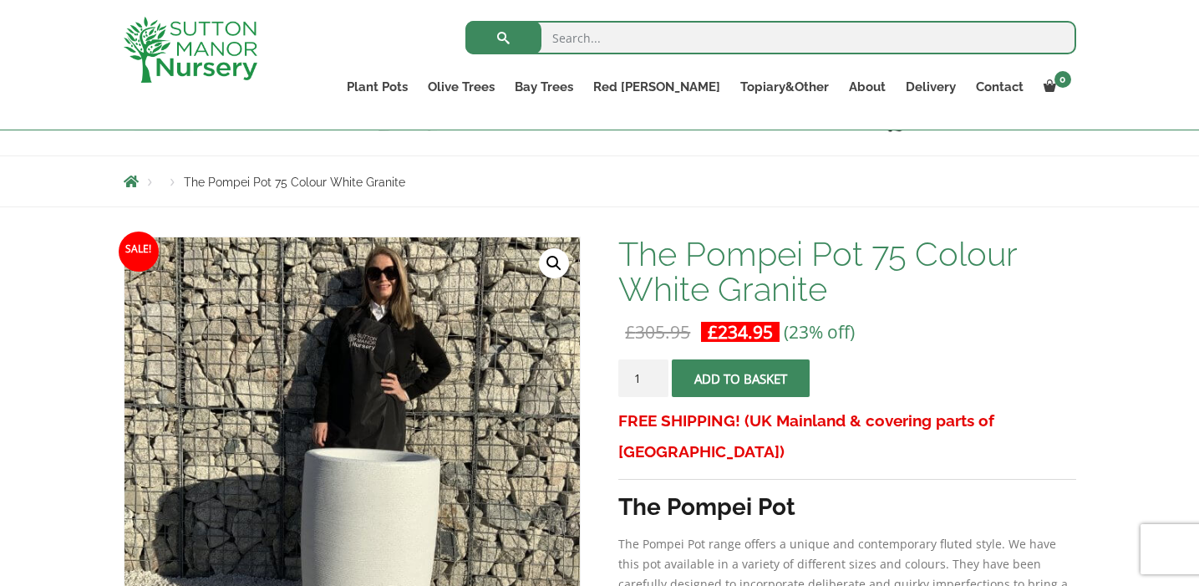
scroll to position [160, 0]
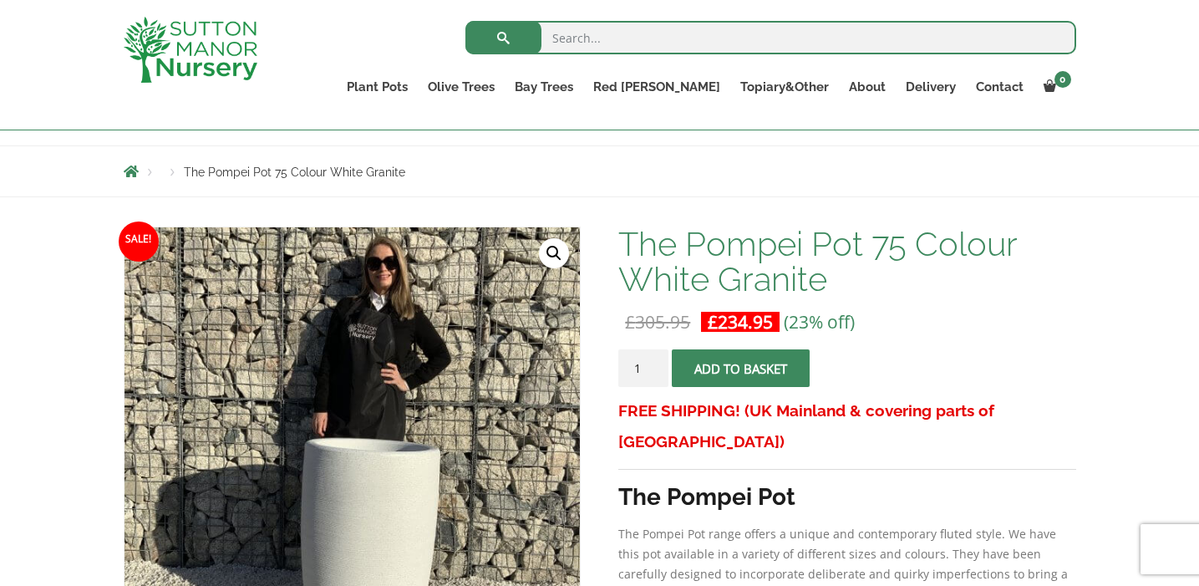
click at [741, 369] on span "submit" at bounding box center [741, 369] width 0 height 0
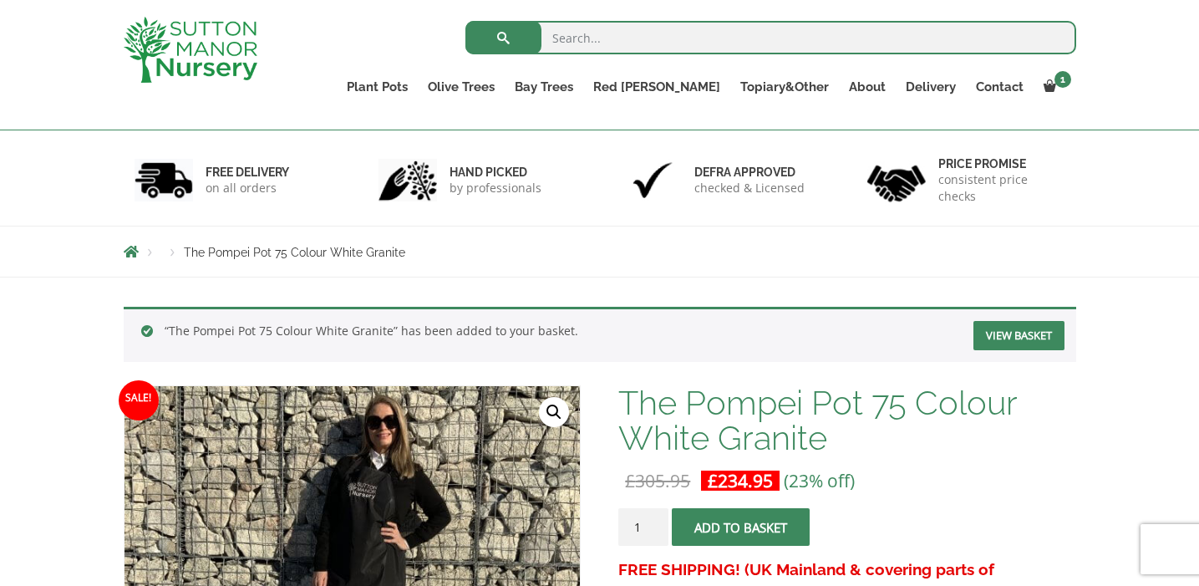
scroll to position [87, 0]
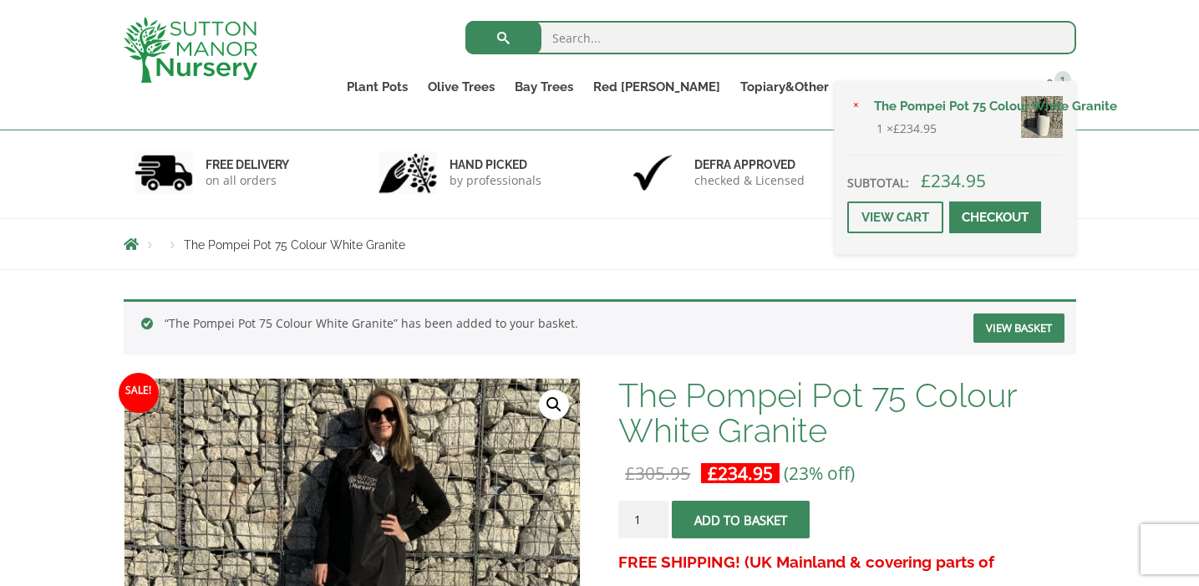
click at [1050, 86] on div "× The Pompei Pot 75 Colour White Granite 1 × £ 234.95 Subtotal: £ 234.95 View c…" at bounding box center [955, 167] width 241 height 173
click at [995, 217] on span at bounding box center [995, 217] width 0 height 0
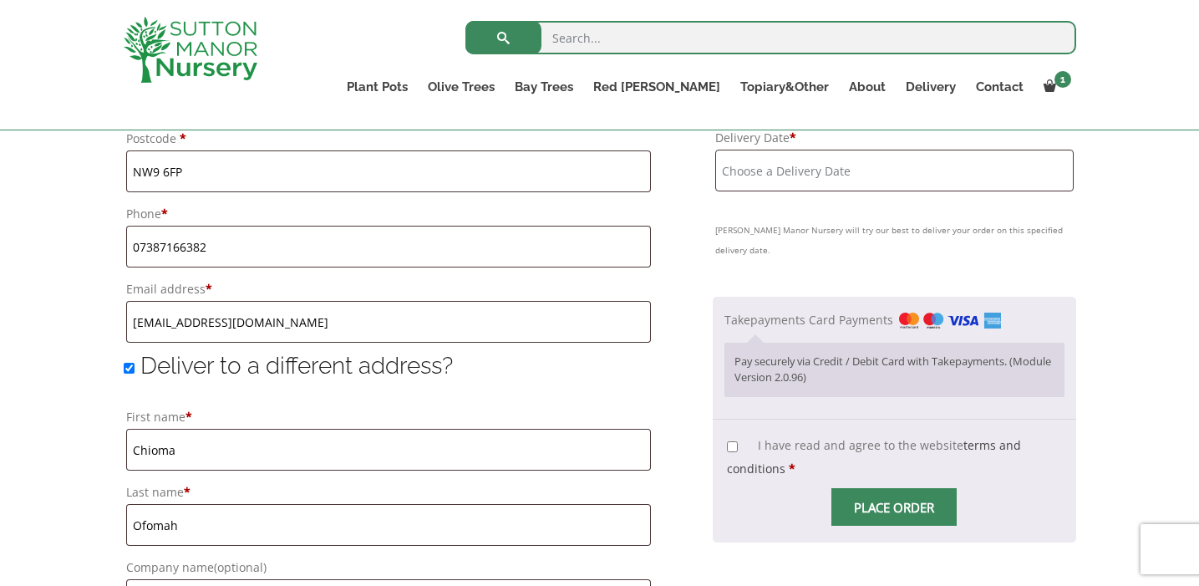
scroll to position [1087, 0]
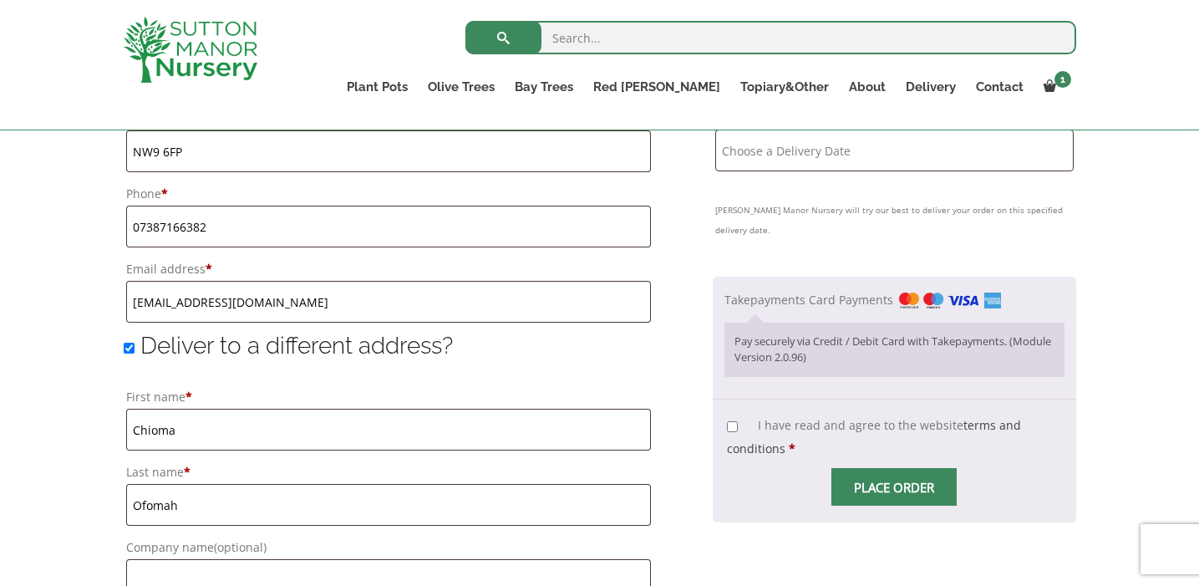
click at [735, 421] on input "I have read and agree to the website terms and conditions *" at bounding box center [732, 426] width 11 height 11
checkbox input "true"
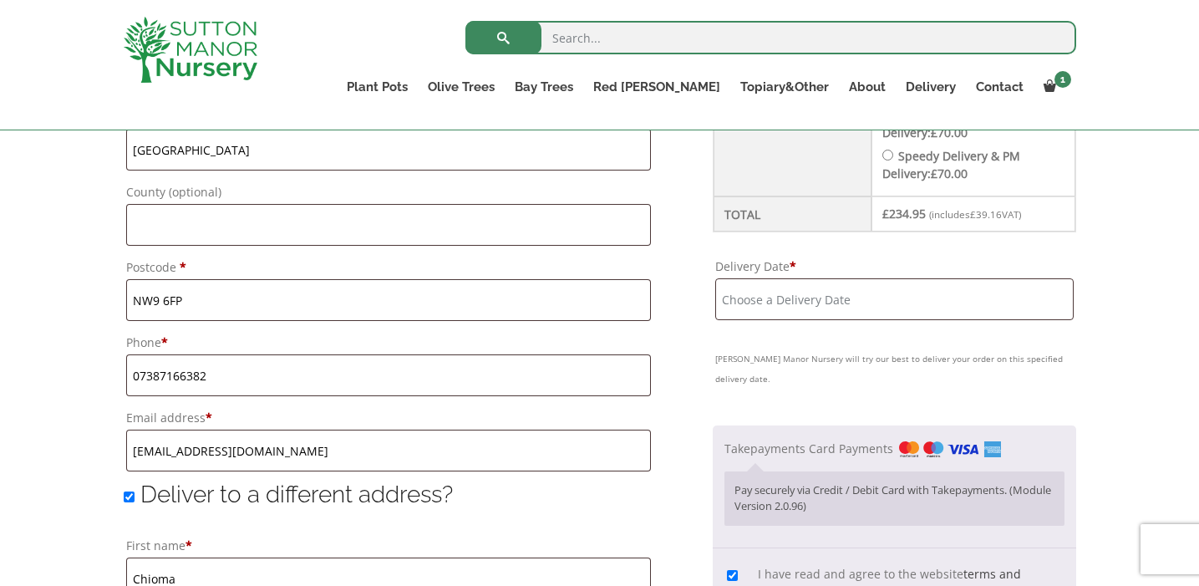
scroll to position [888, 0]
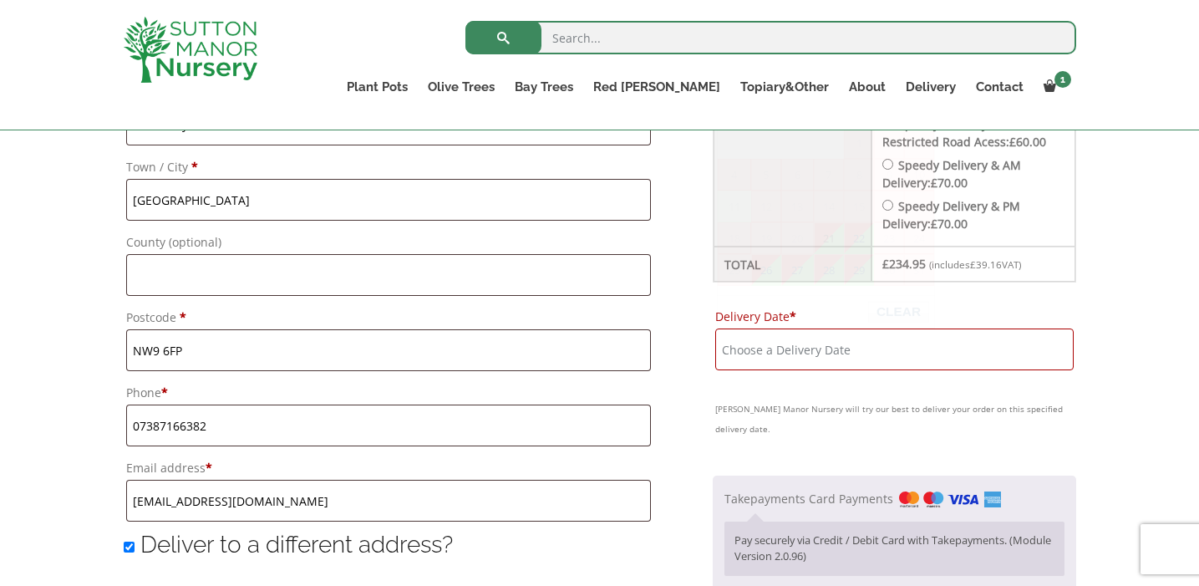
click at [803, 354] on input "Delivery Date *" at bounding box center [894, 349] width 358 height 42
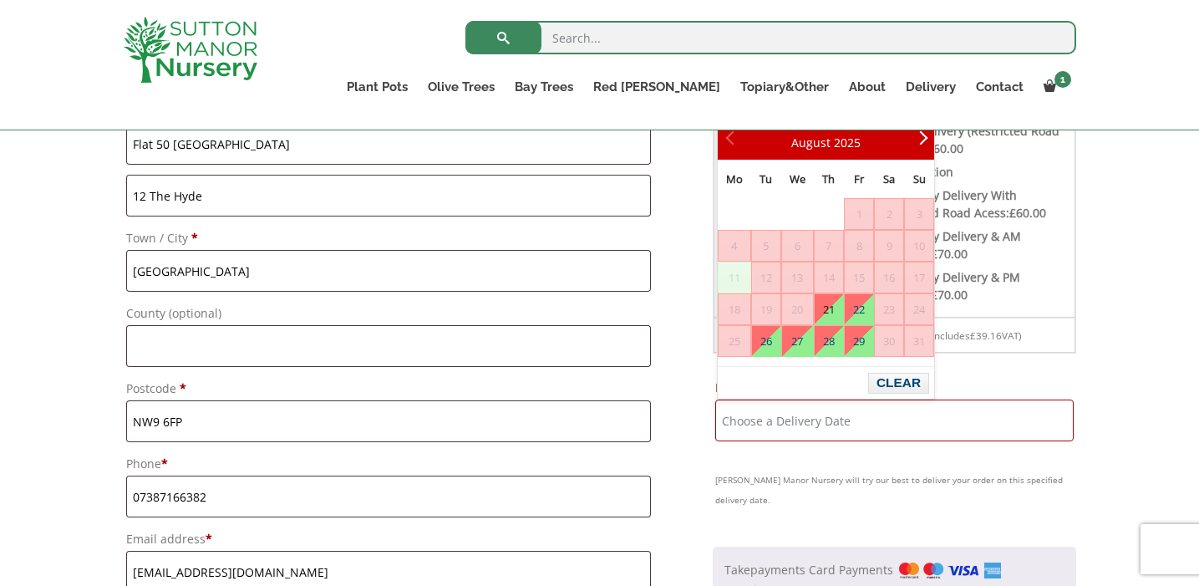
scroll to position [811, 0]
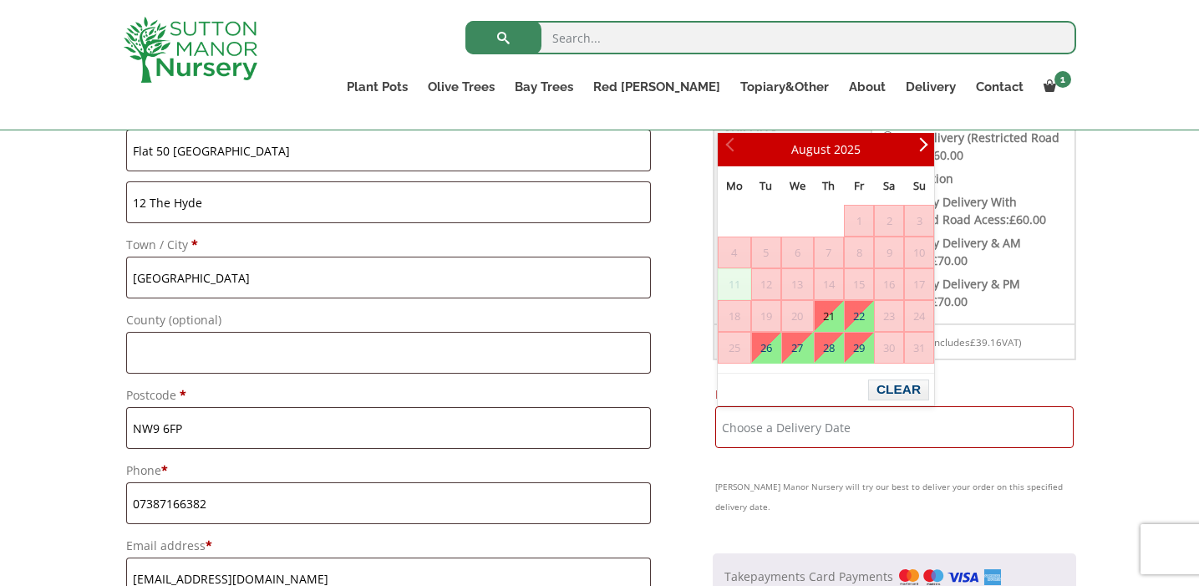
click at [827, 321] on link "21" at bounding box center [829, 316] width 28 height 30
type input "[DATE]"
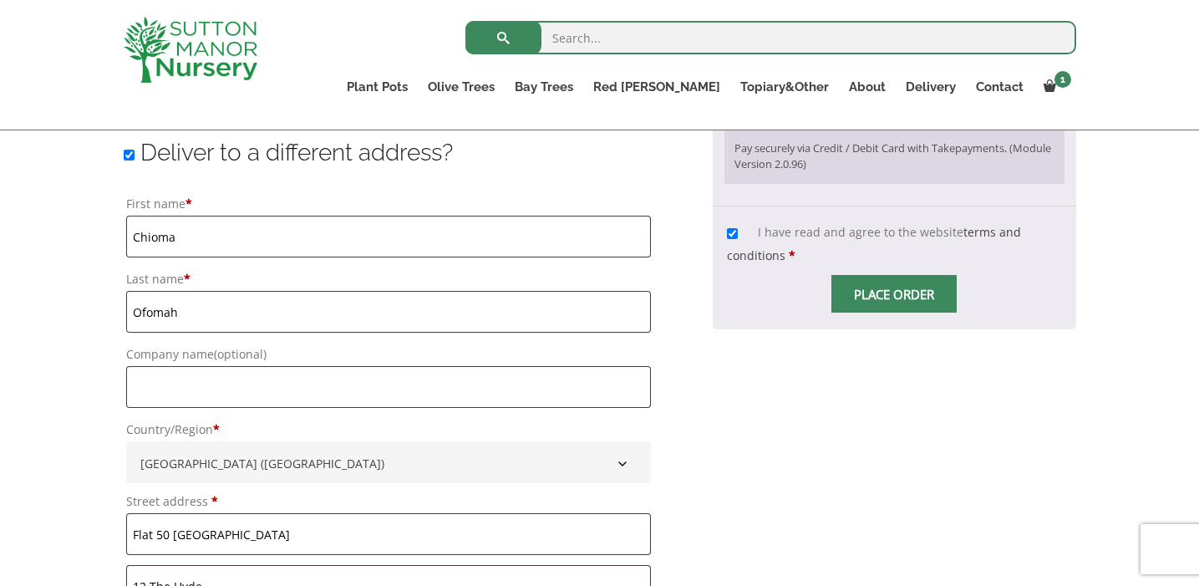
scroll to position [1214, 0]
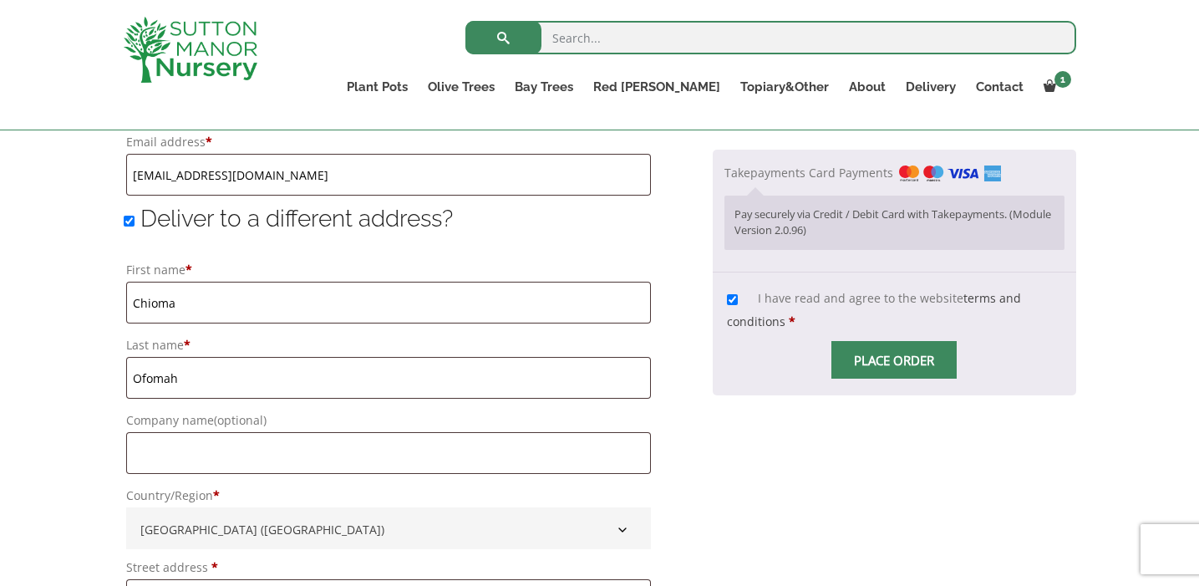
click at [871, 344] on input "Place order" at bounding box center [893, 360] width 125 height 38
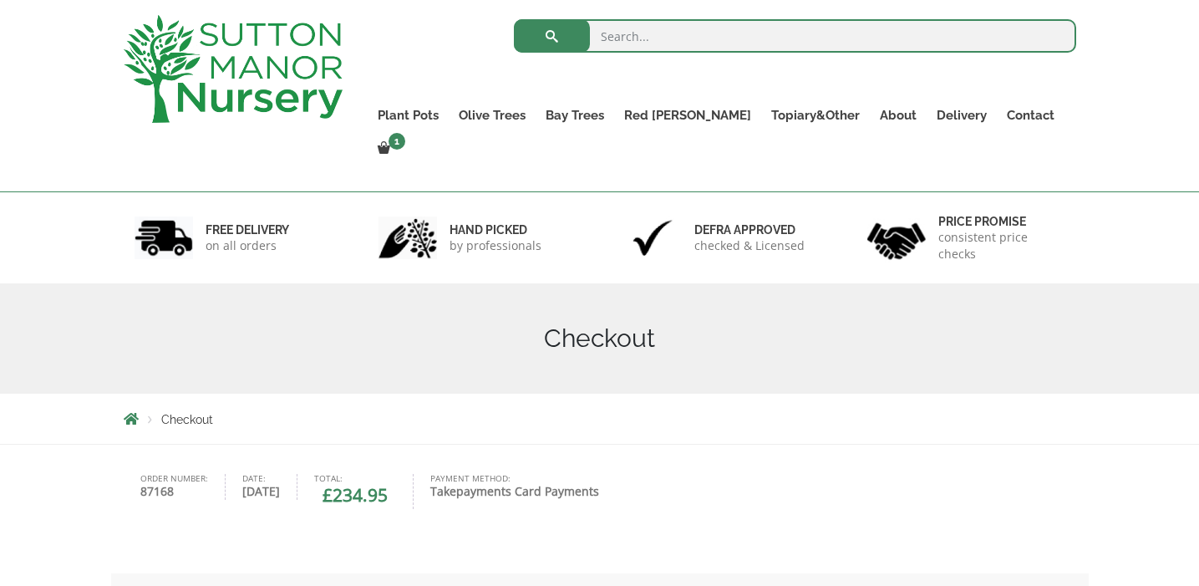
scroll to position [245, 0]
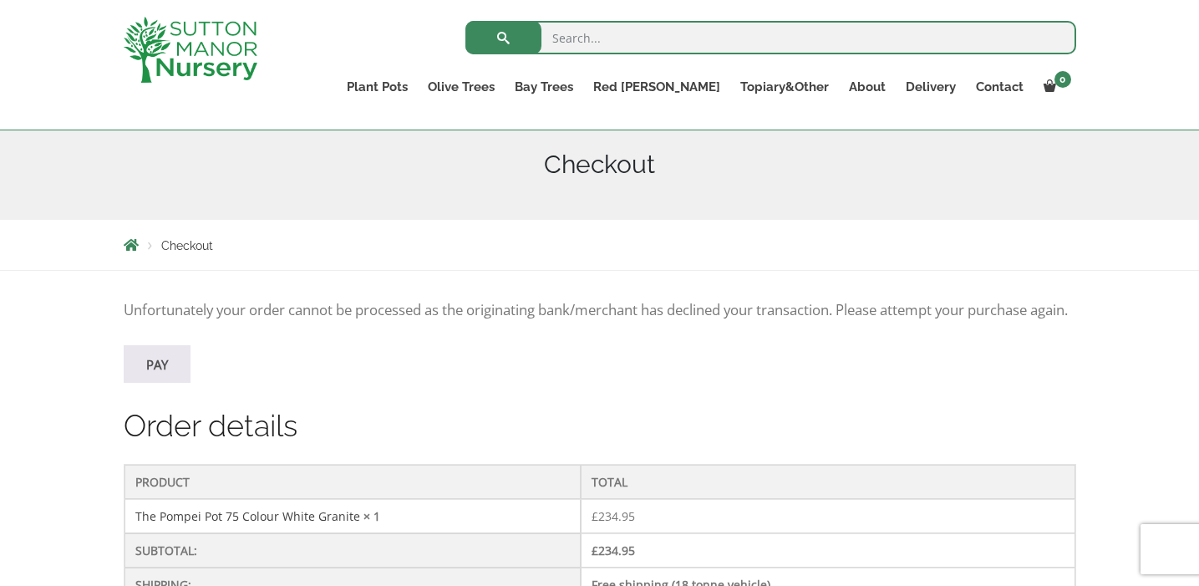
scroll to position [281, 0]
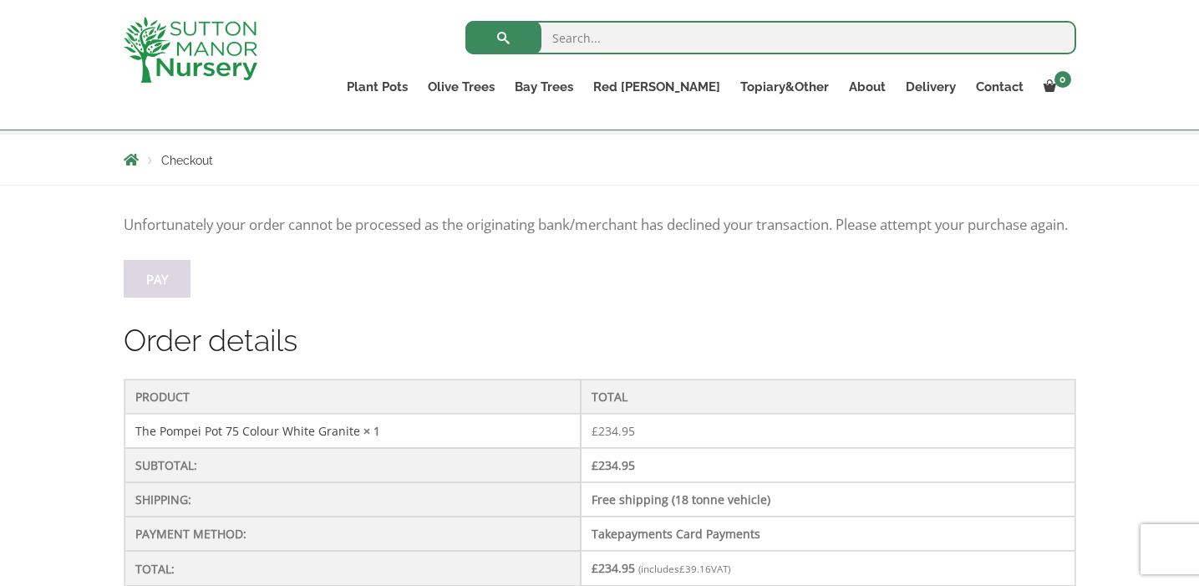
click at [175, 297] on link "Pay" at bounding box center [157, 279] width 67 height 38
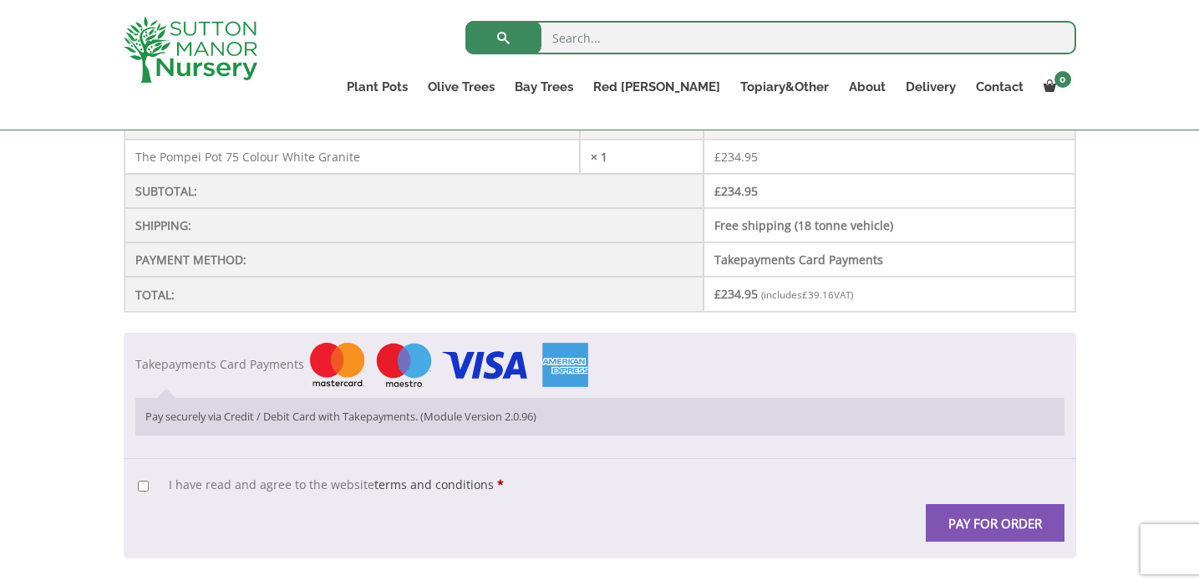
scroll to position [429, 0]
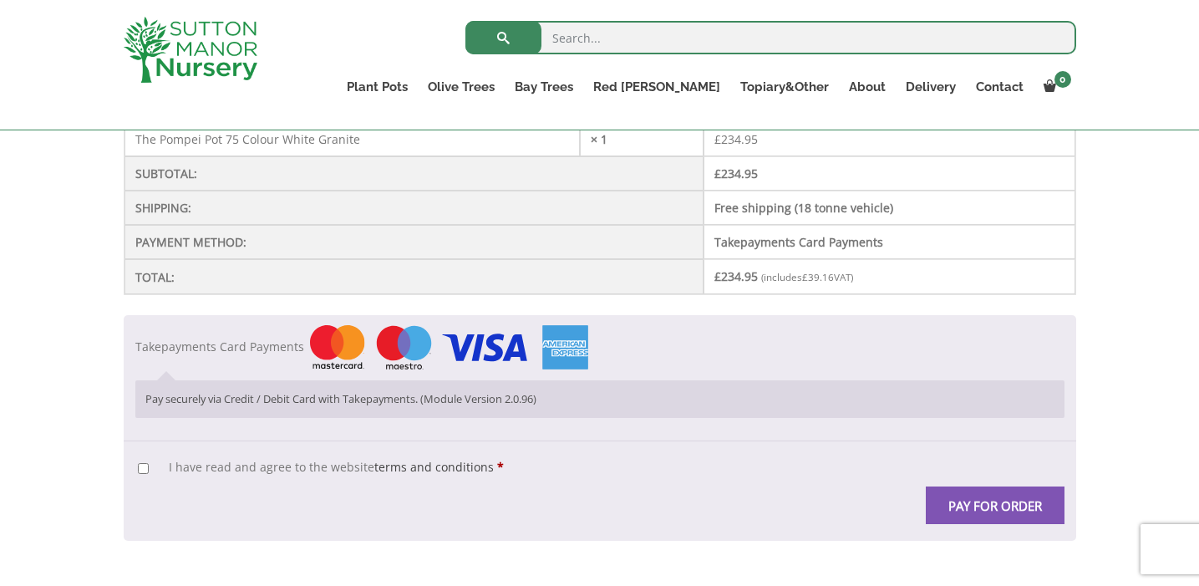
click at [258, 465] on span "I have read and agree to the website terms and conditions" at bounding box center [331, 467] width 325 height 16
click at [149, 465] on input "I have read and agree to the website terms and conditions *" at bounding box center [143, 468] width 11 height 11
checkbox input "true"
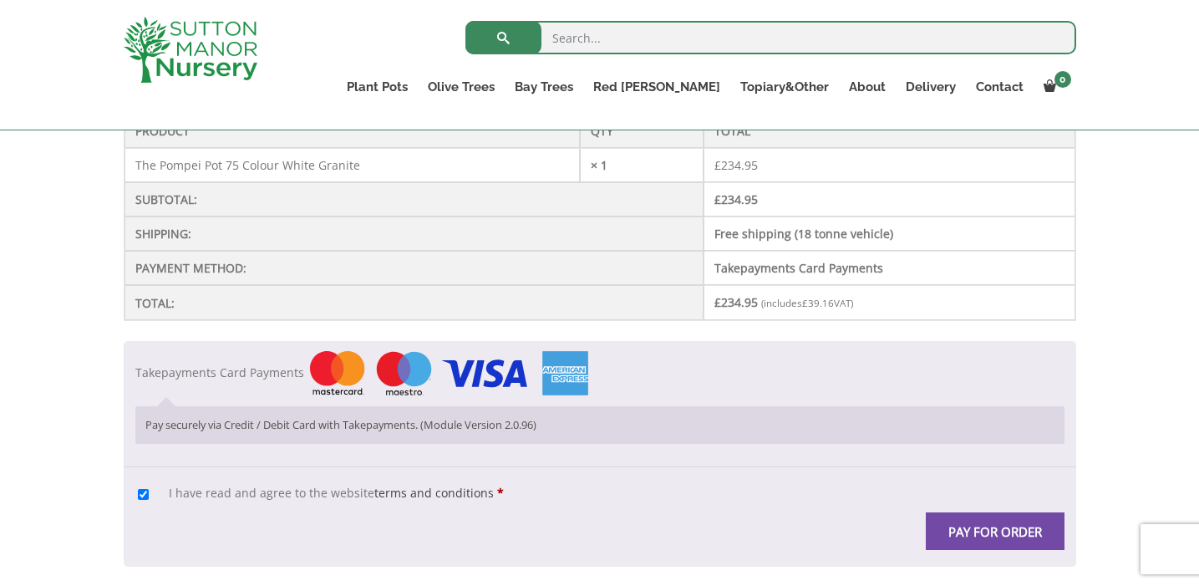
click at [956, 535] on button "Pay for order" at bounding box center [995, 531] width 139 height 38
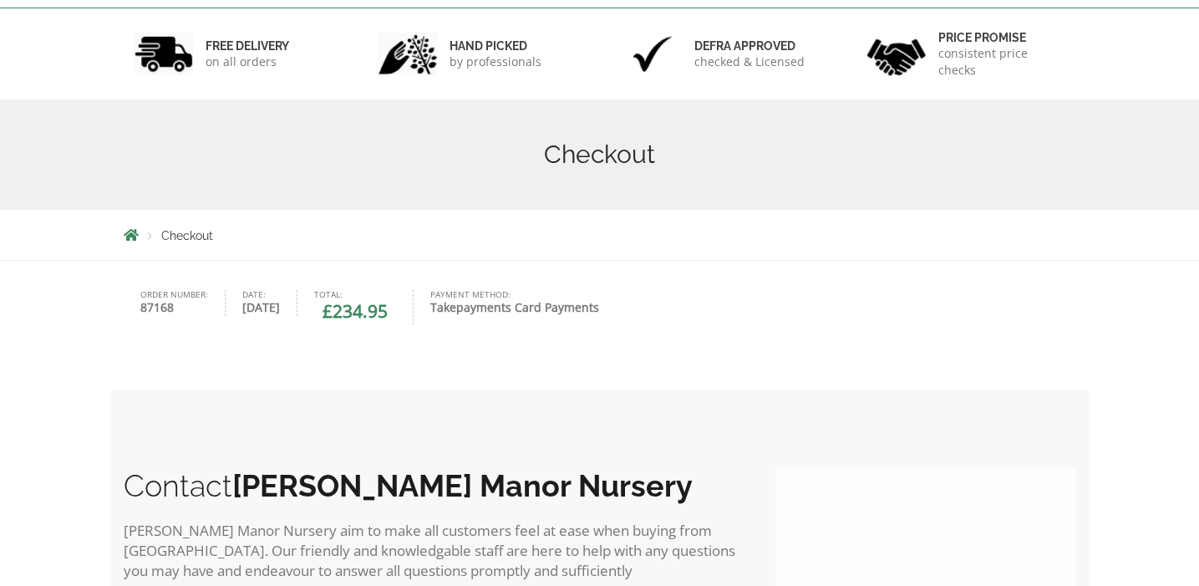
scroll to position [340, 0]
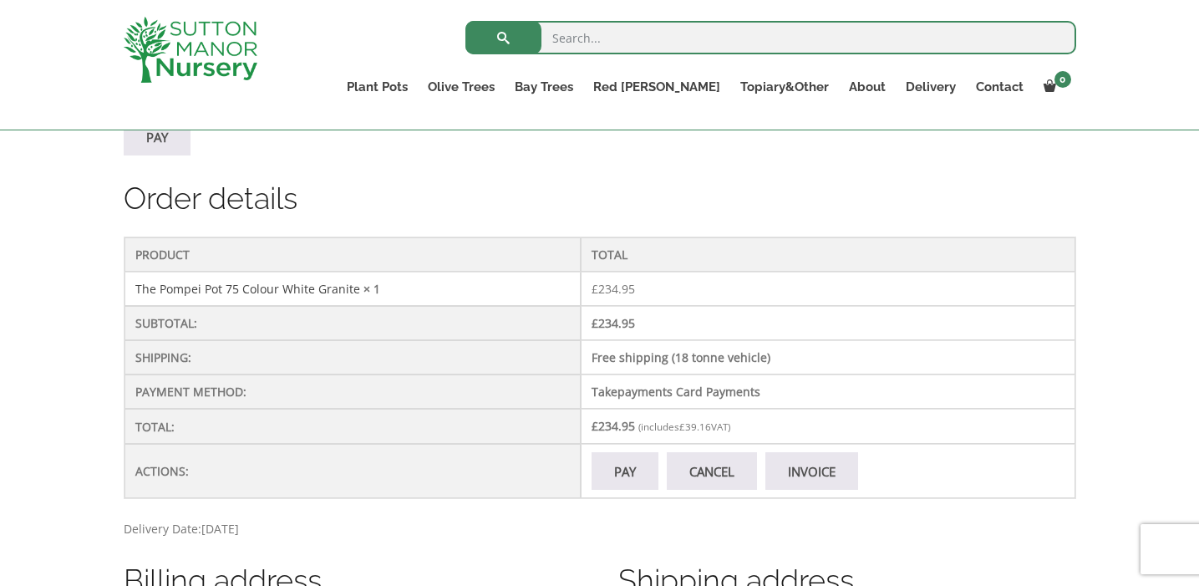
scroll to position [426, 0]
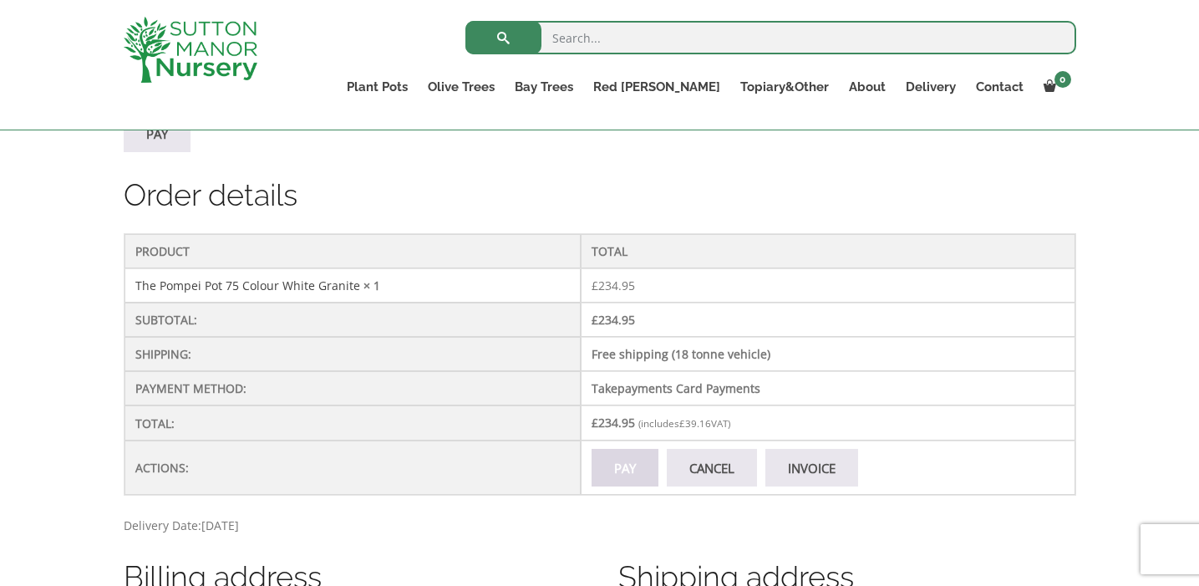
click at [623, 486] on link "Pay" at bounding box center [625, 468] width 67 height 38
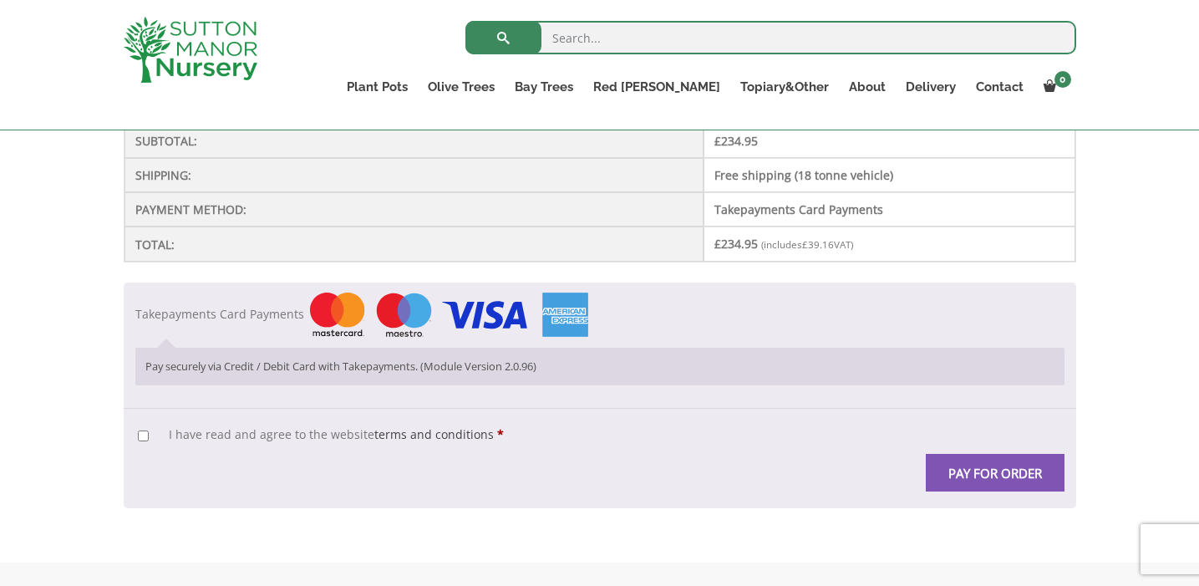
scroll to position [480, 0]
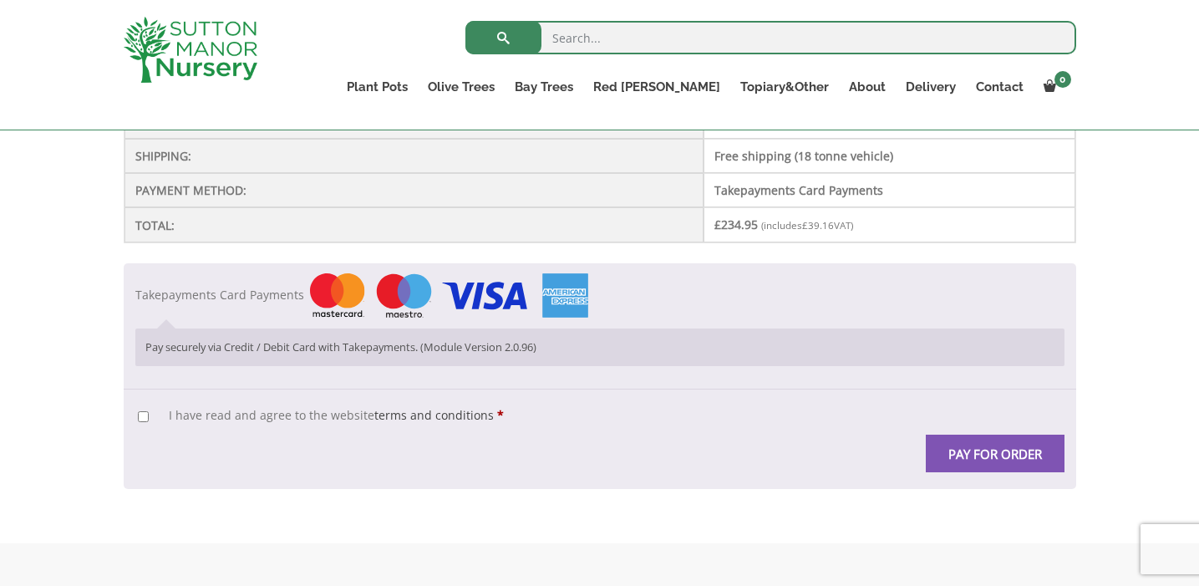
click at [354, 416] on span "I have read and agree to the website terms and conditions" at bounding box center [331, 415] width 325 height 16
click at [149, 416] on input "I have read and agree to the website terms and conditions *" at bounding box center [143, 416] width 11 height 11
checkbox input "true"
click at [986, 461] on button "Pay for order" at bounding box center [995, 454] width 139 height 38
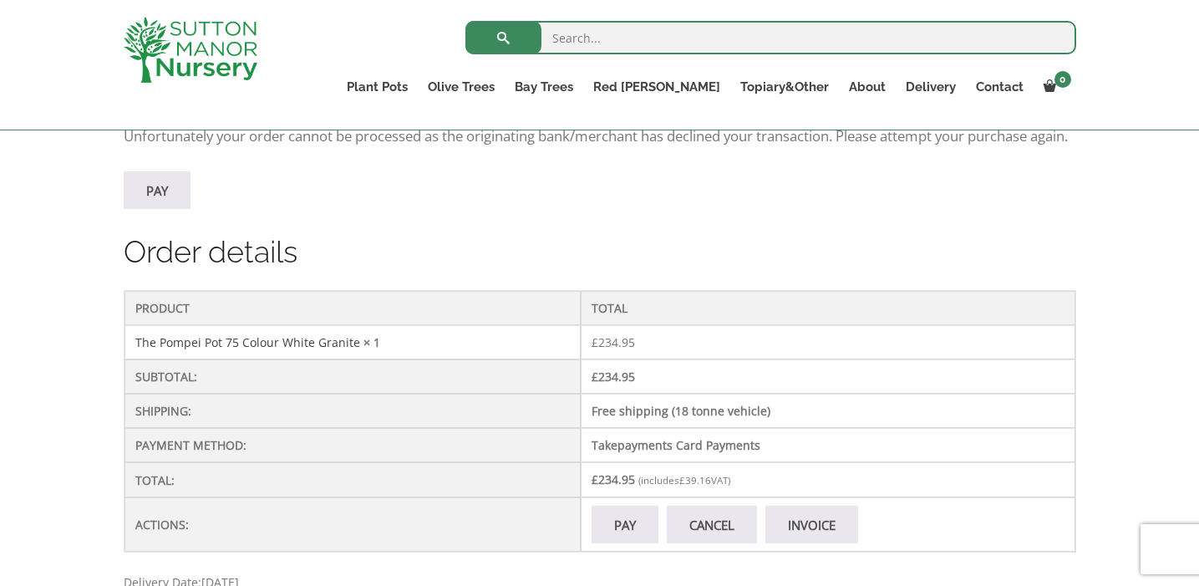
scroll to position [384, 0]
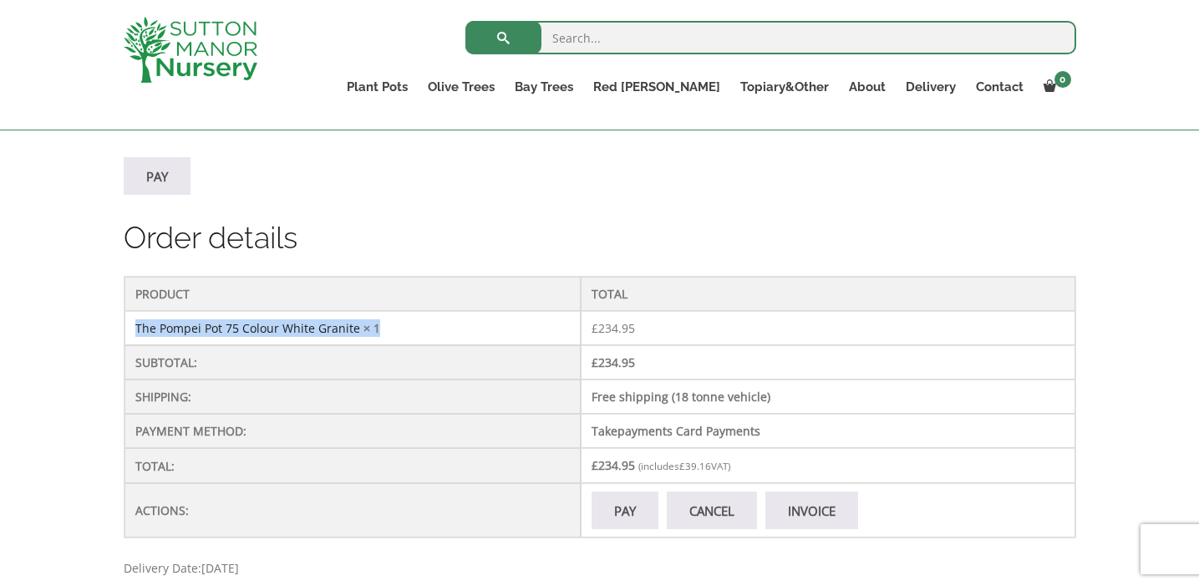
drag, startPoint x: 414, startPoint y: 349, endPoint x: 135, endPoint y: 351, distance: 278.3
click at [135, 345] on td "The Pompei Pot 75 Colour White Granite × 1" at bounding box center [353, 328] width 457 height 34
copy td "The Pompei Pot 75 Colour White Granite × 1"
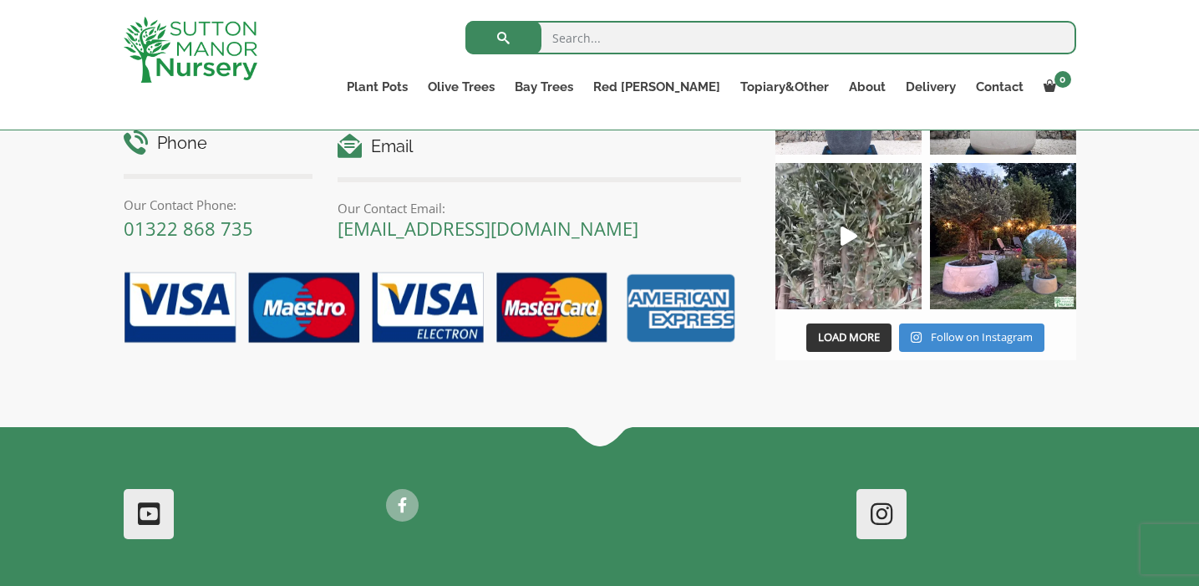
scroll to position [1291, 0]
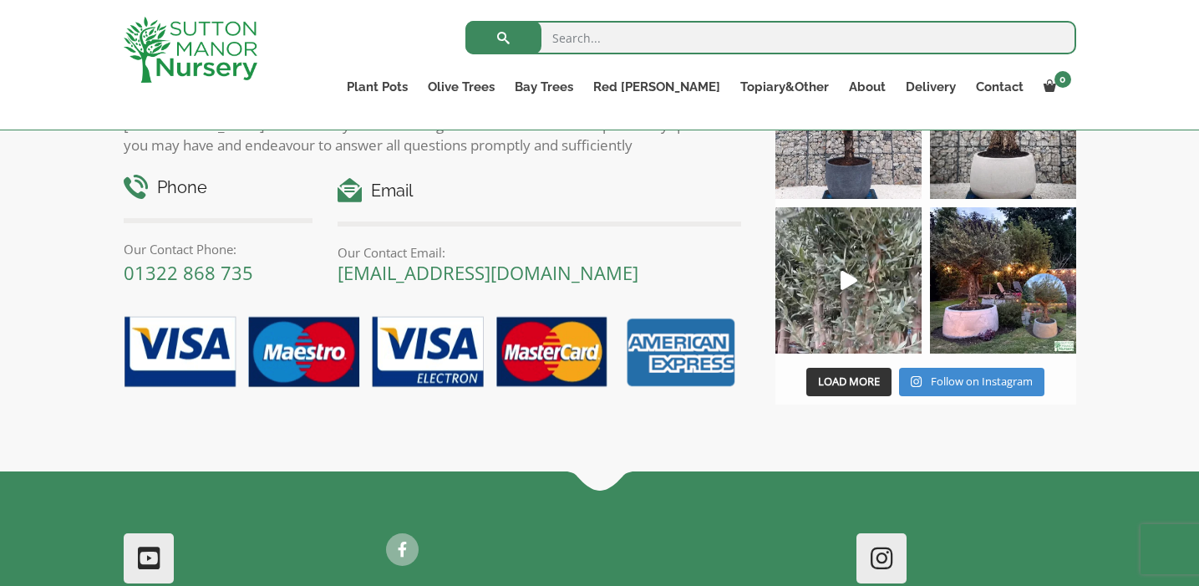
drag, startPoint x: 676, startPoint y: 296, endPoint x: 308, endPoint y: 302, distance: 367.7
click at [308, 286] on div "Phone Our Contact Phone: [PHONE_NUMBER] Email Our Contact Email: [EMAIL_ADDRESS…" at bounding box center [432, 222] width 643 height 128
click at [332, 282] on div "Email Our Contact Email: enquiries@suttonmanornursery.co.uk" at bounding box center [539, 230] width 429 height 104
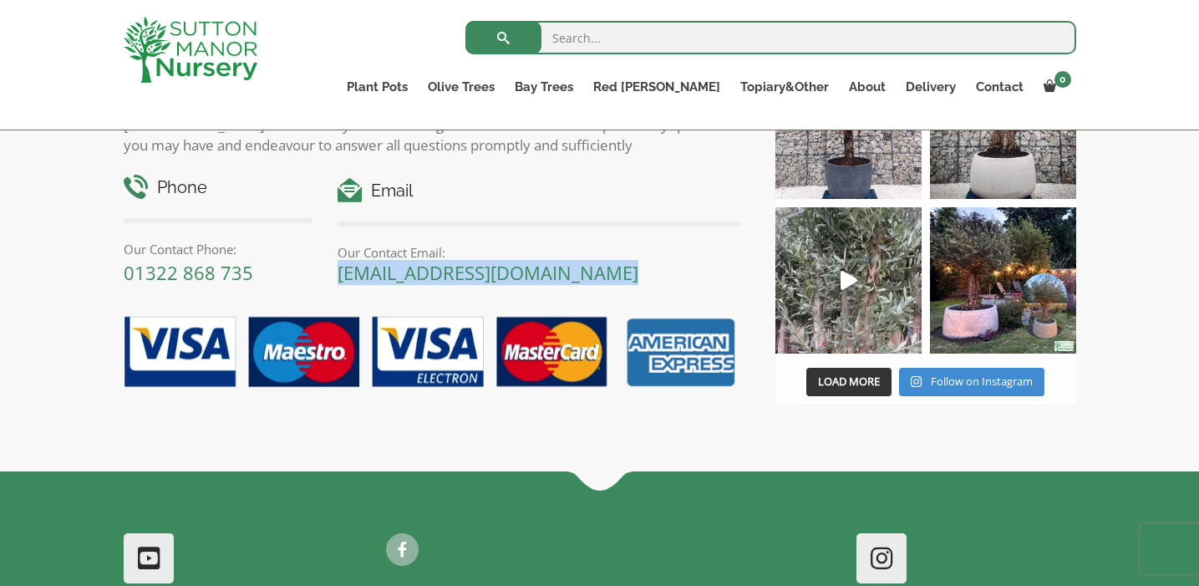
drag, startPoint x: 332, startPoint y: 297, endPoint x: 687, endPoint y: 308, distance: 355.3
click at [689, 309] on div "Contact Sutton Manor Nursery Sutton Manor Nursery aim to make all customers fee…" at bounding box center [433, 221] width 618 height 356
copy div "[EMAIL_ADDRESS][DOMAIN_NAME]"
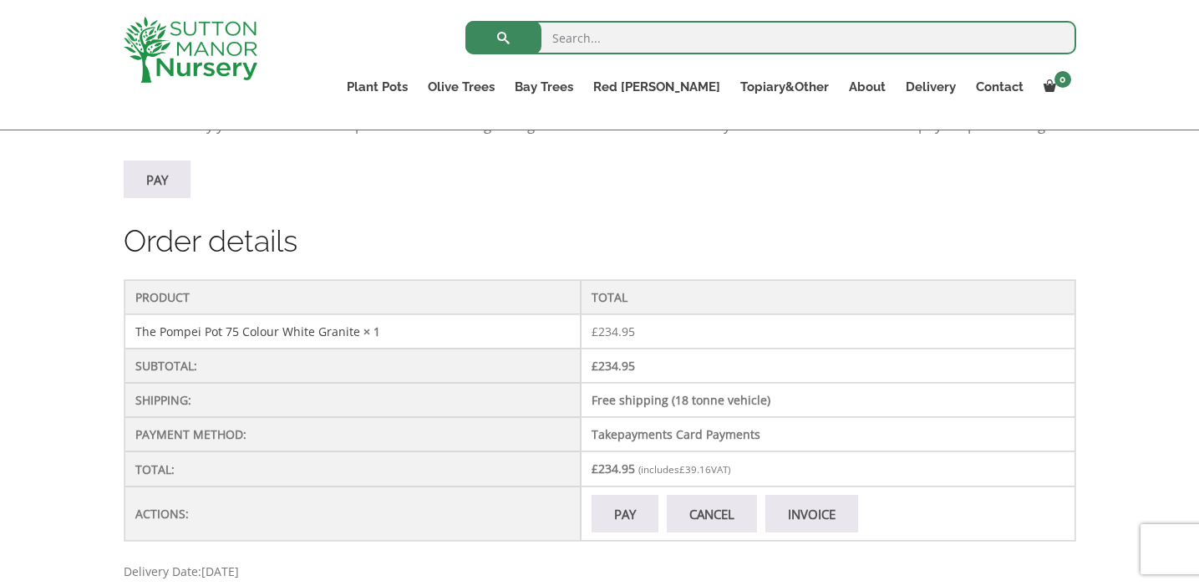
scroll to position [180, 0]
